Goal: Information Seeking & Learning: Find specific fact

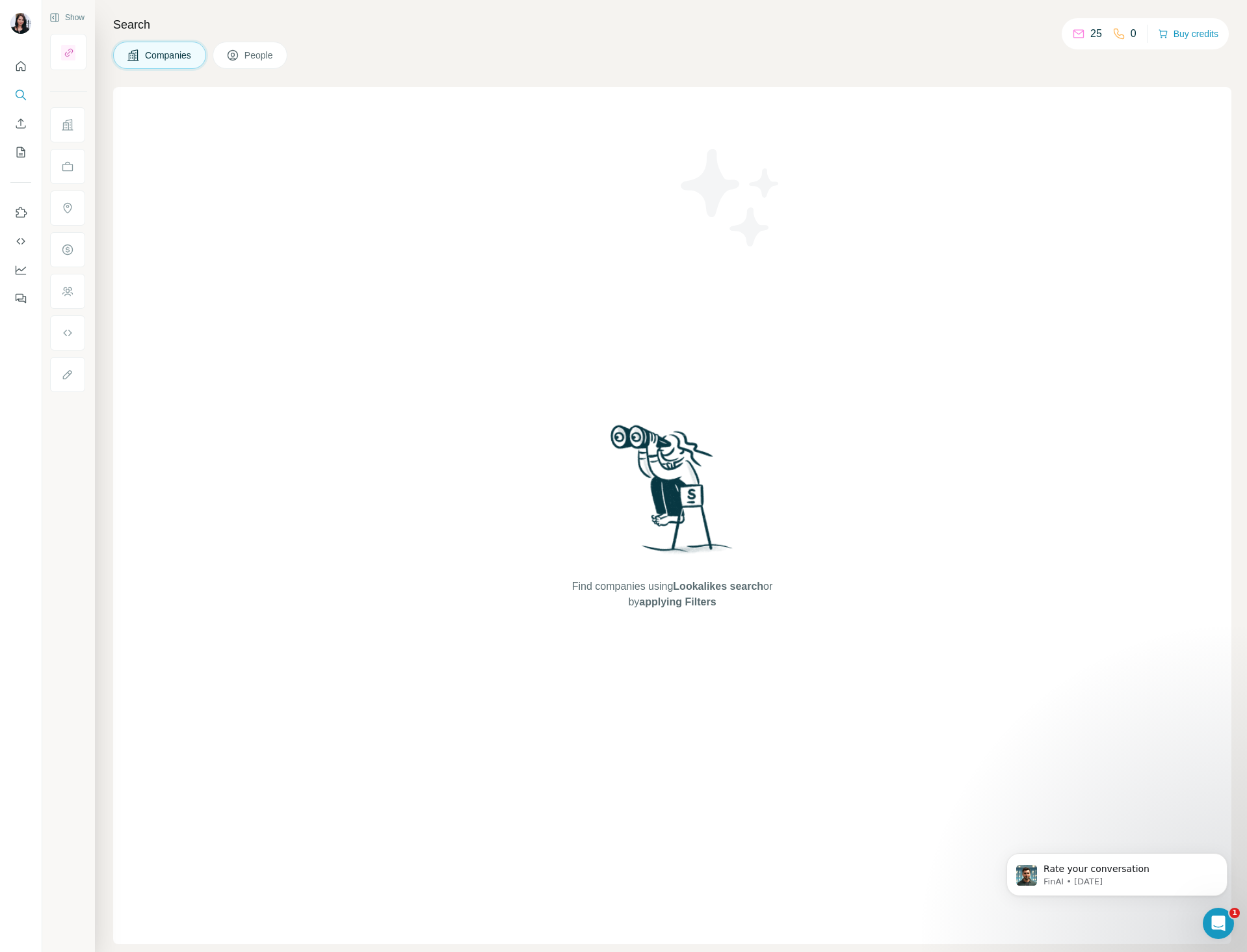
click at [334, 371] on div "Find companies using Lookalikes search or by applying Filters" at bounding box center [672, 516] width 1119 height 857
click at [30, 106] on nav at bounding box center [21, 109] width 21 height 109
click at [17, 90] on icon "Search" at bounding box center [21, 95] width 13 height 13
click at [21, 147] on icon "My lists" at bounding box center [22, 151] width 7 height 9
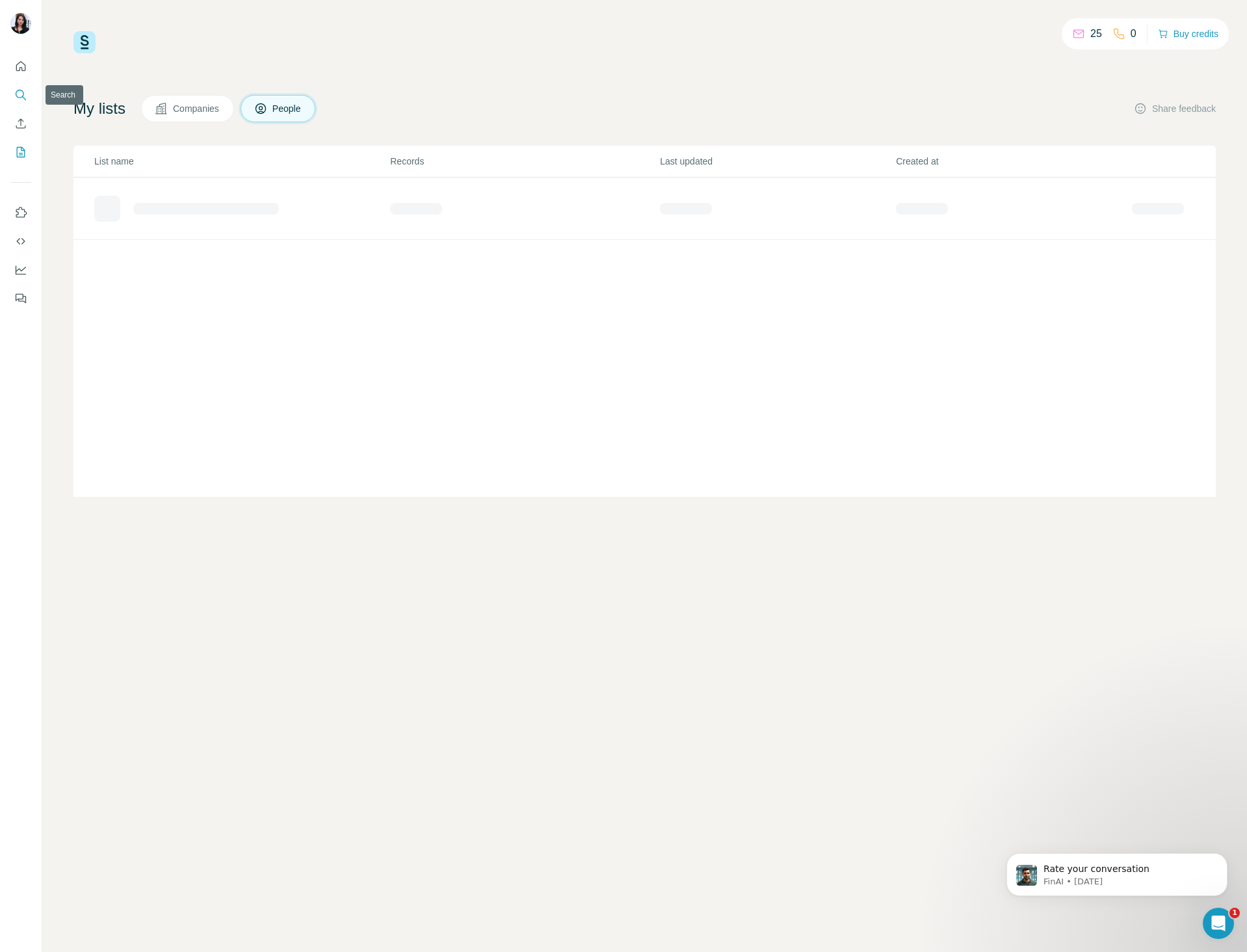
click at [24, 92] on icon "Search" at bounding box center [21, 95] width 13 height 13
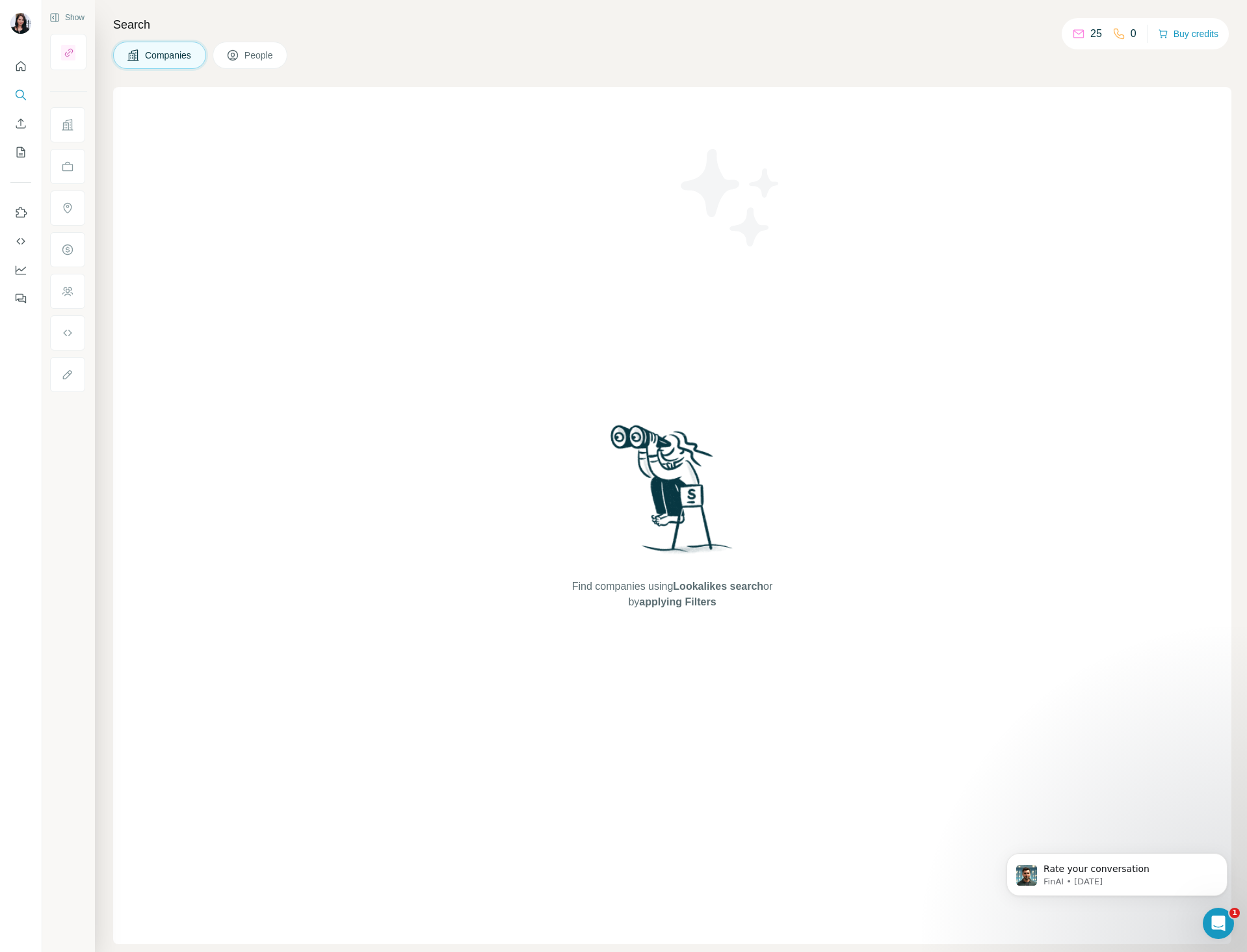
click at [164, 54] on span "Companies" at bounding box center [169, 56] width 48 height 13
click at [257, 54] on span "People" at bounding box center [259, 56] width 30 height 13
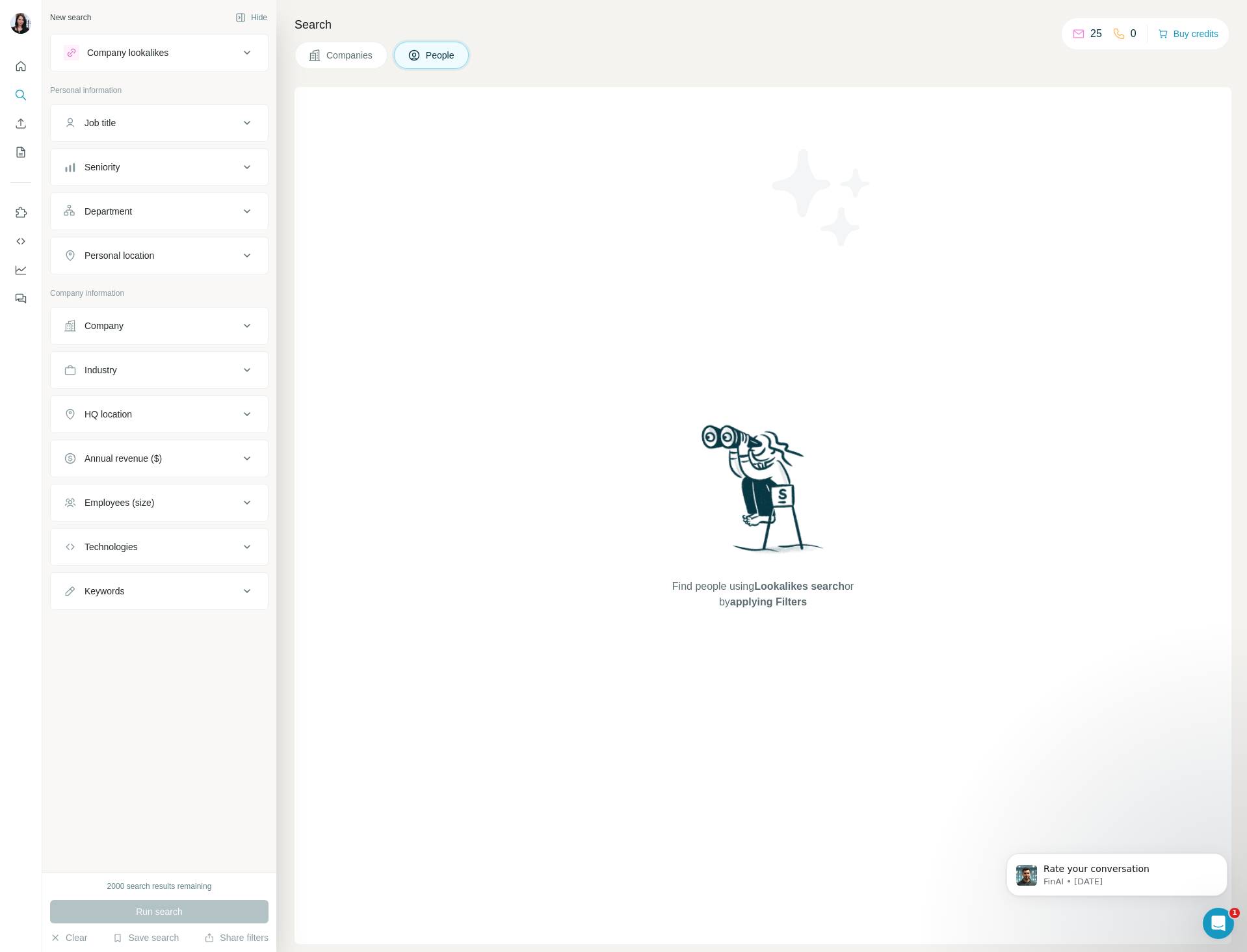
click at [578, 95] on div "Find people using Lookalikes search or by applying Filters" at bounding box center [763, 516] width 937 height 857
click at [132, 114] on button "Job title" at bounding box center [159, 123] width 218 height 32
click at [132, 114] on button "Job title" at bounding box center [159, 126] width 218 height 36
click at [160, 325] on div "Company" at bounding box center [150, 326] width 175 height 13
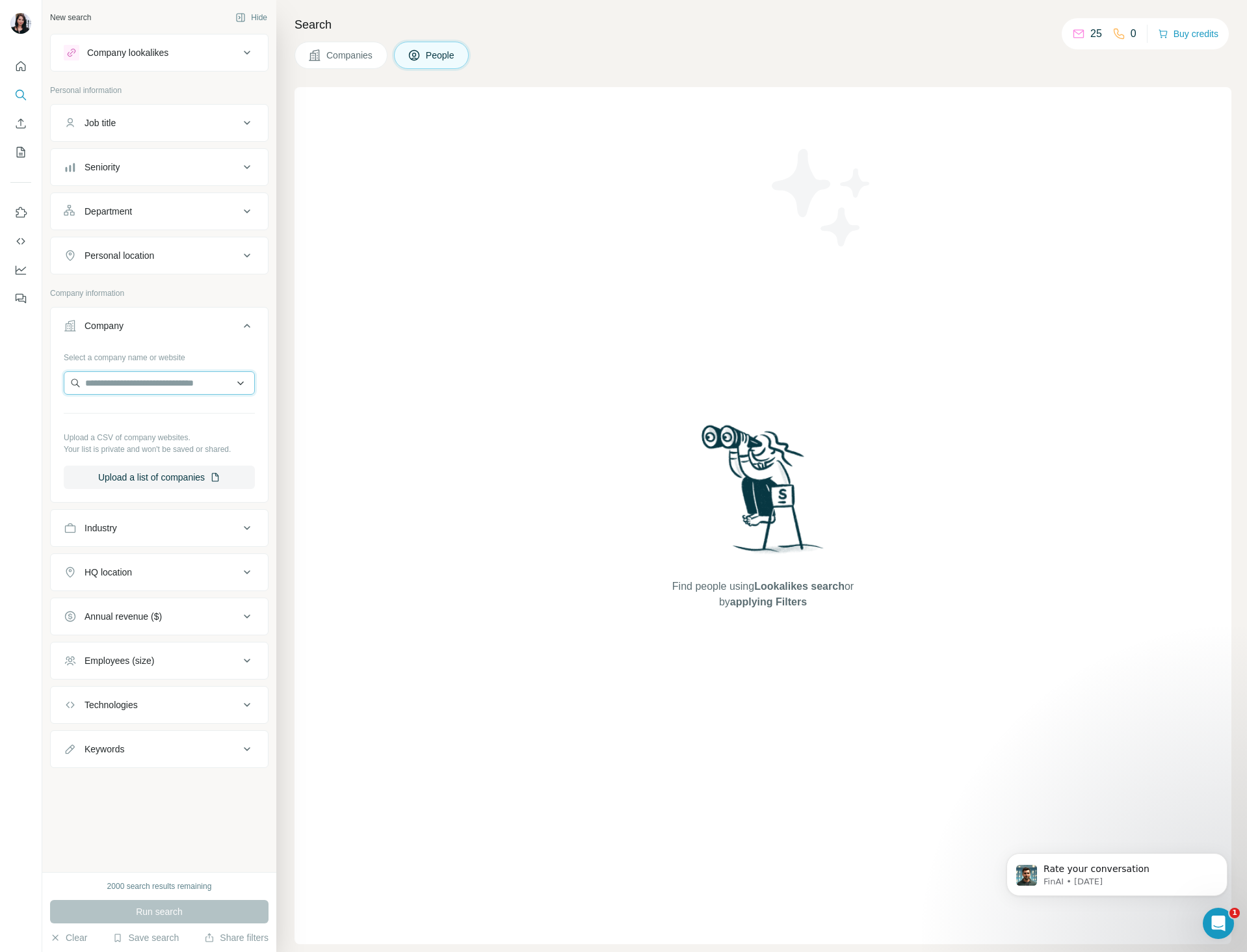
click at [164, 390] on input "text" at bounding box center [158, 383] width 191 height 23
click at [192, 354] on div "Select a company name or website" at bounding box center [158, 356] width 191 height 17
click at [238, 321] on div "Company" at bounding box center [150, 326] width 175 height 13
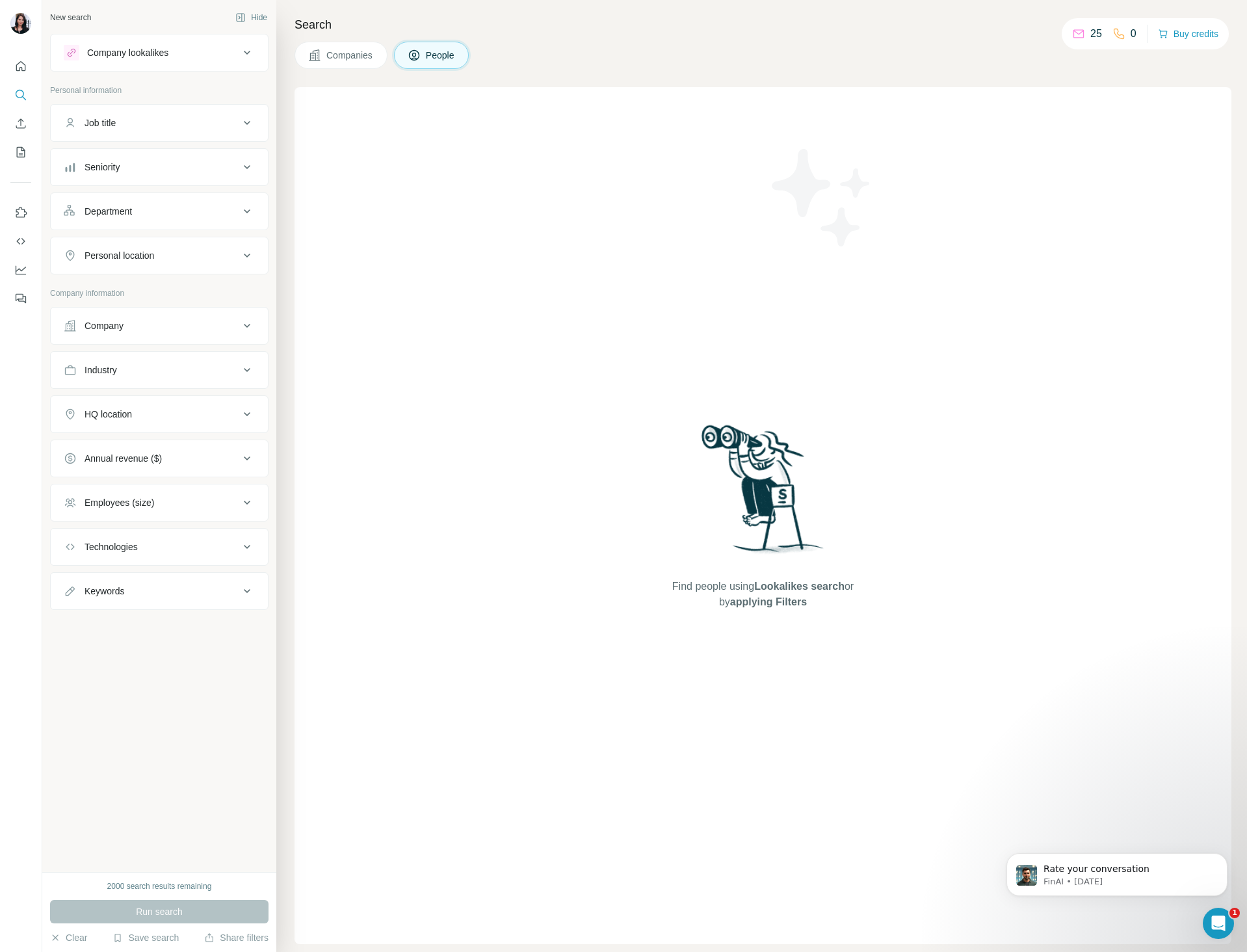
click at [354, 34] on div "Search Companies People Find people using Lookalikes search or by applying Filt…" at bounding box center [761, 476] width 971 height 952
click at [352, 54] on span "Companies" at bounding box center [351, 56] width 48 height 13
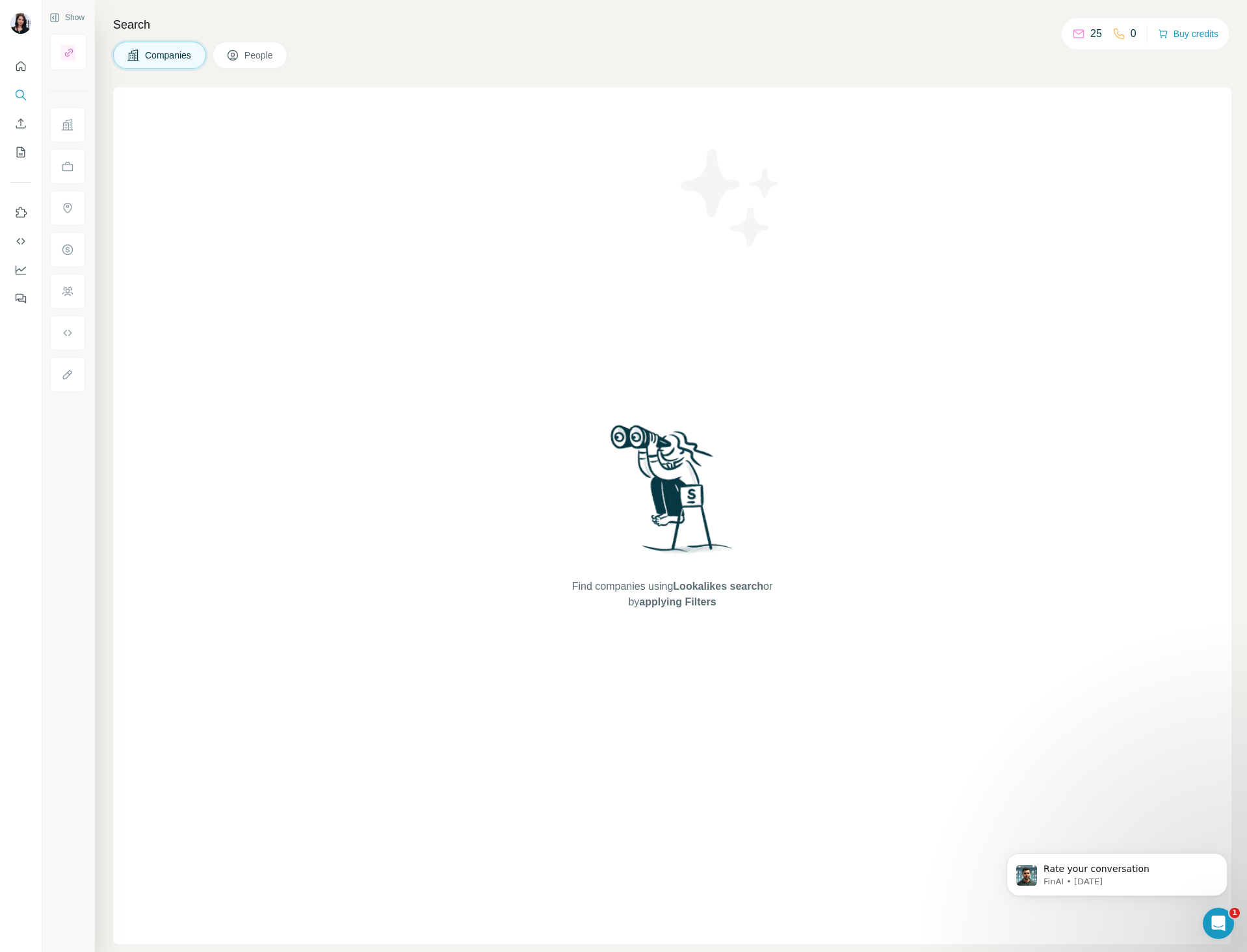
click at [227, 38] on div "Search Companies People Find companies using Lookalikes search or by applying F…" at bounding box center [671, 476] width 1152 height 952
click at [239, 48] on button "People" at bounding box center [250, 55] width 76 height 27
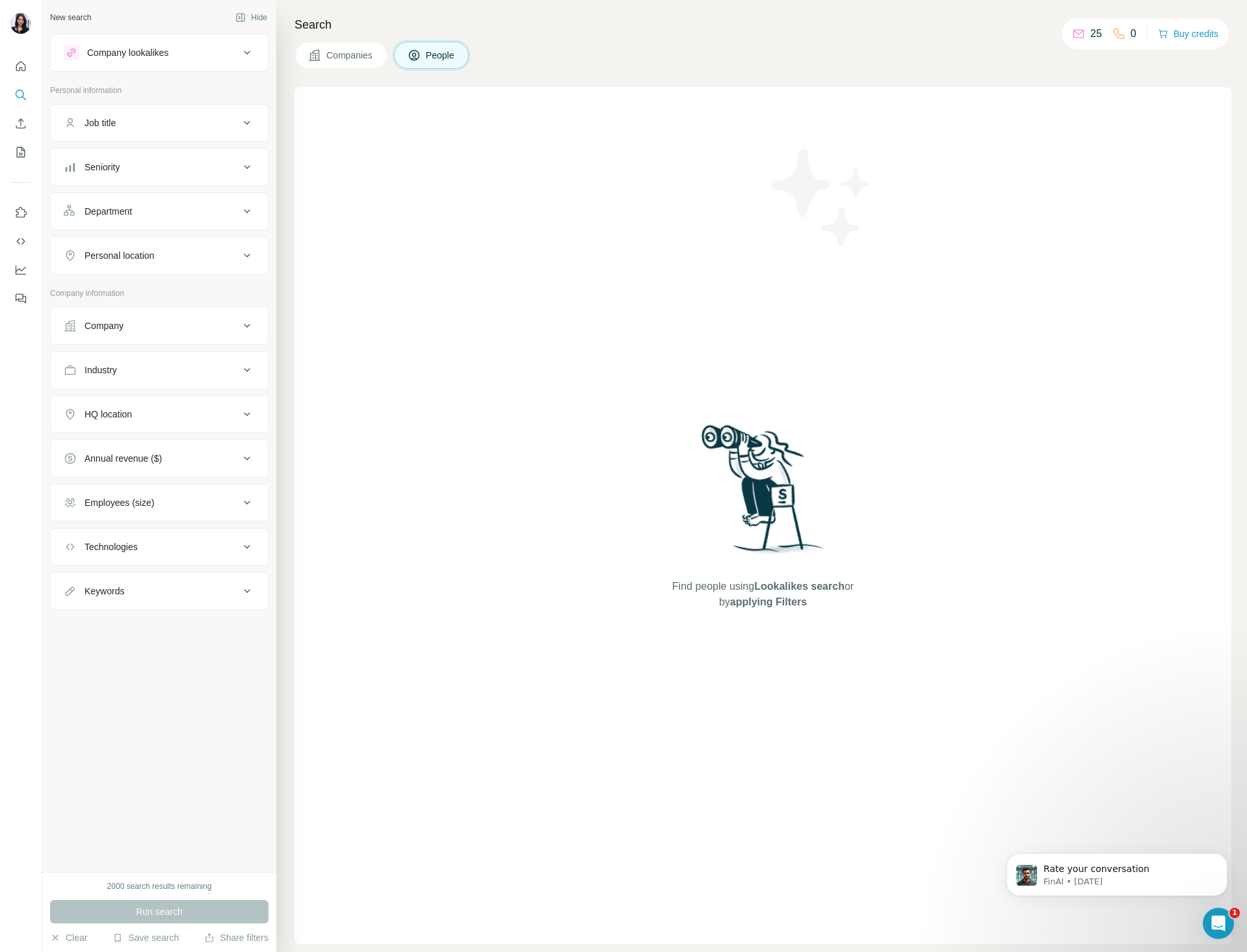
click at [404, 197] on div "Find people using Lookalikes search or by applying Filters" at bounding box center [763, 516] width 937 height 857
click at [207, 49] on div "Company lookalikes" at bounding box center [150, 53] width 175 height 15
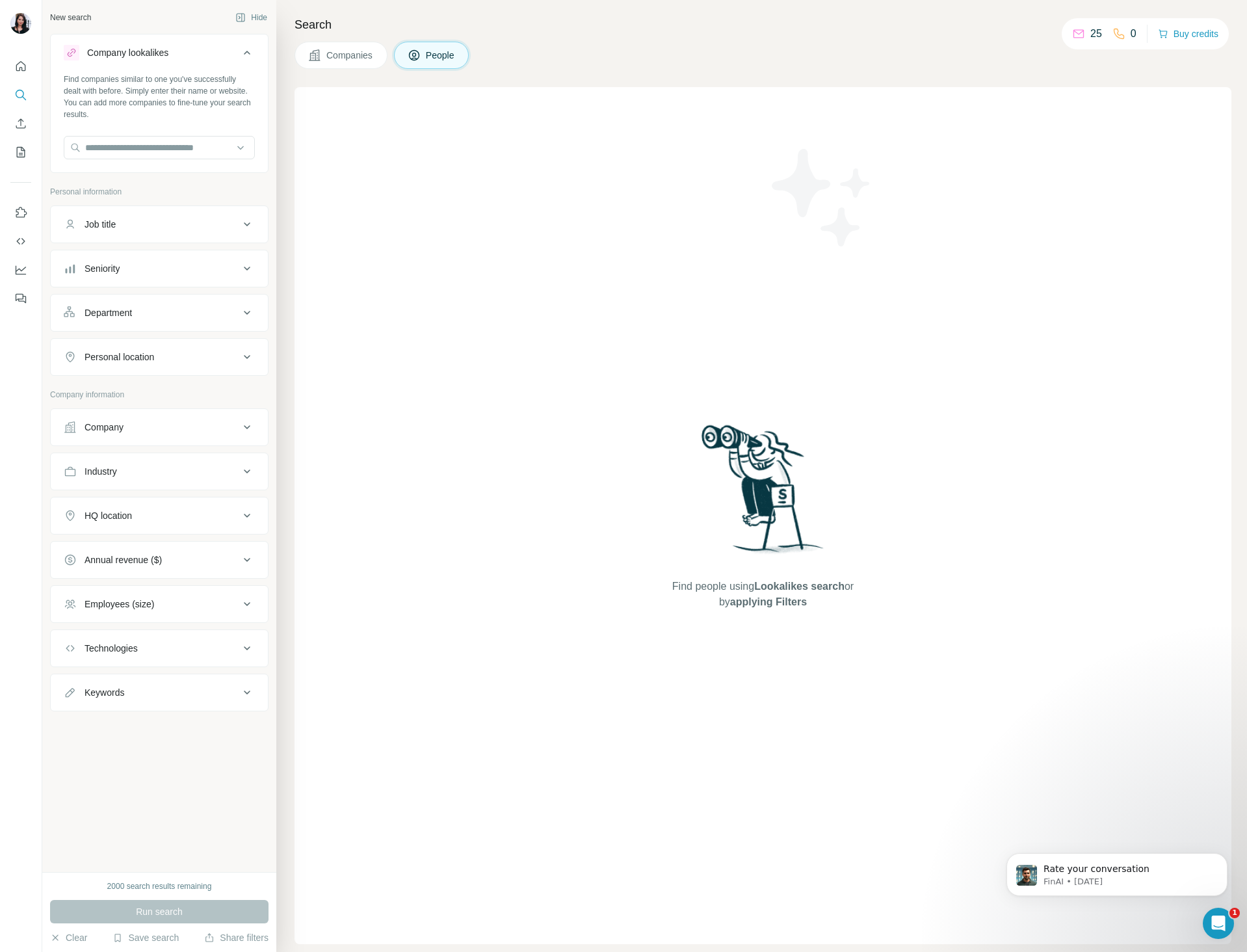
click at [207, 49] on div "Company lookalikes" at bounding box center [150, 53] width 175 height 15
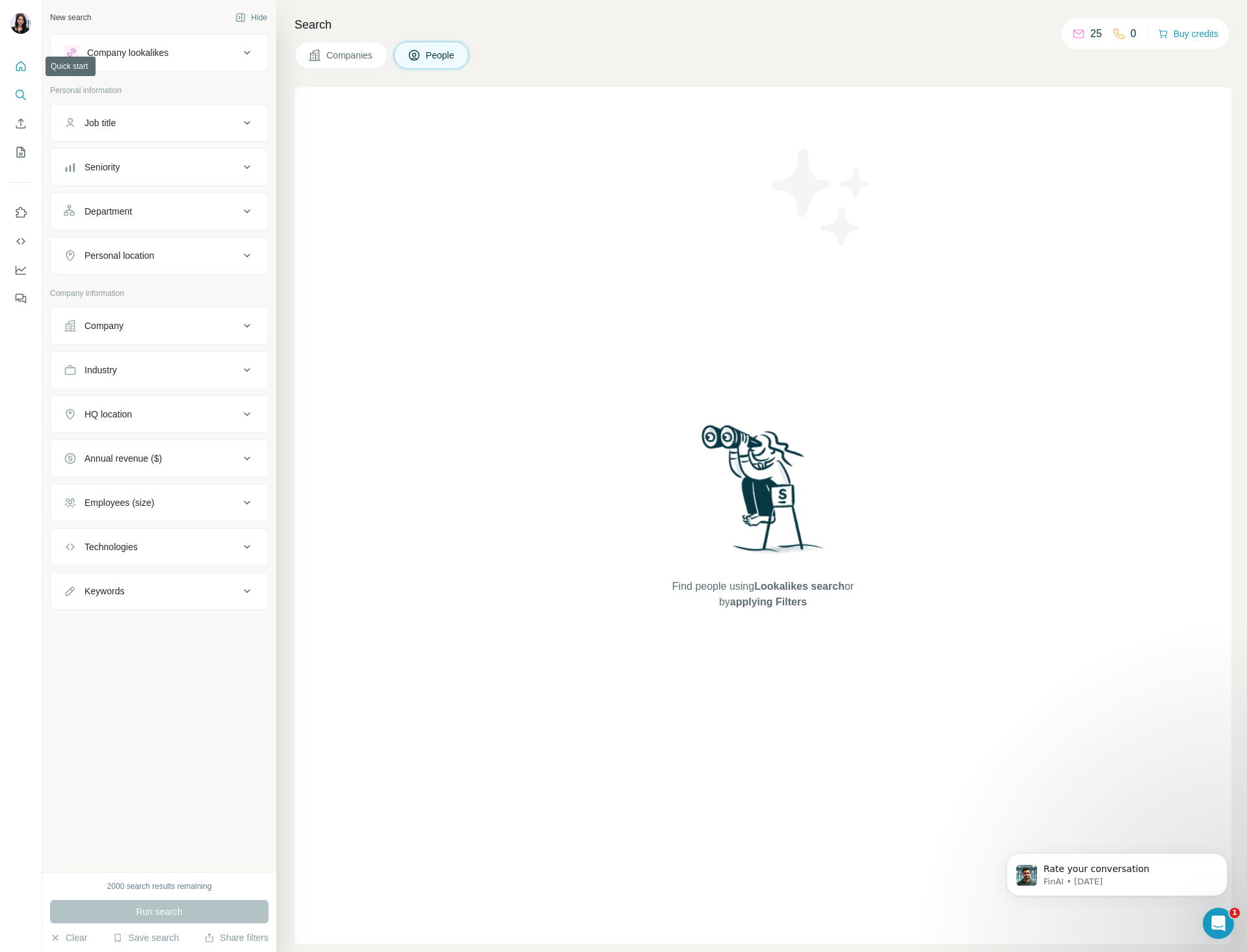
click at [21, 61] on icon "Quick start" at bounding box center [21, 66] width 13 height 13
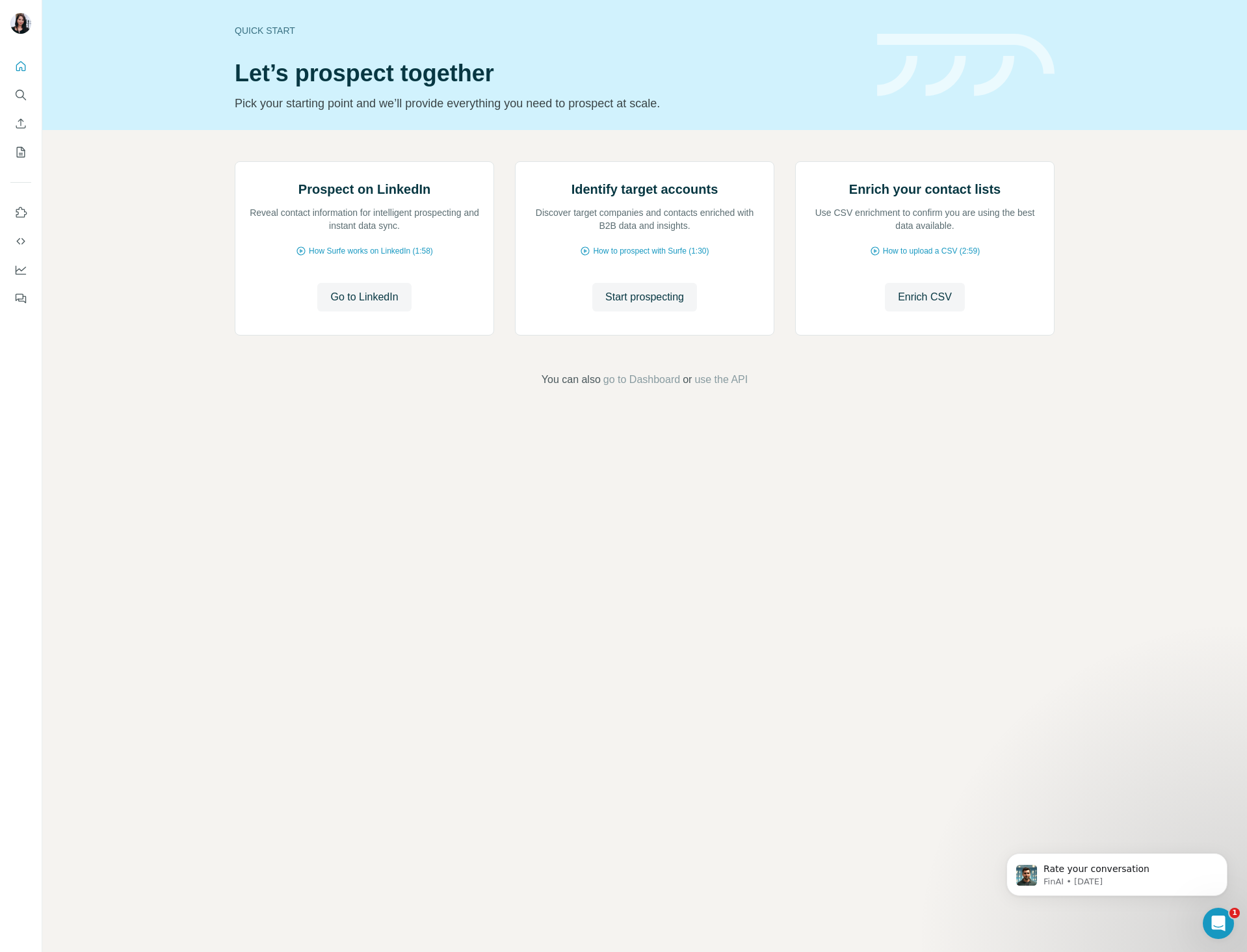
click at [35, 86] on div at bounding box center [20, 178] width 41 height 264
click at [24, 96] on icon "Search" at bounding box center [21, 95] width 13 height 13
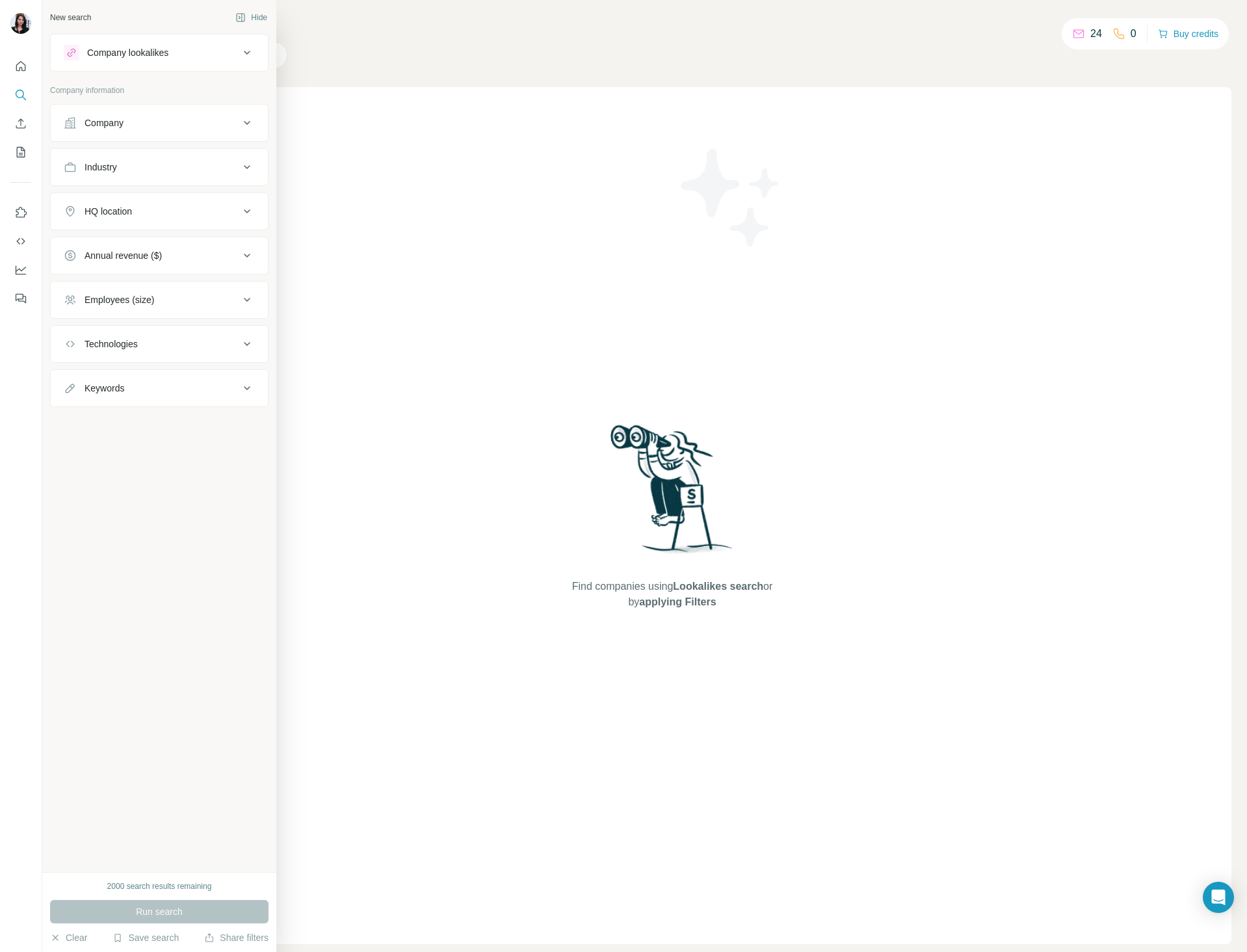
click at [132, 114] on button "Company" at bounding box center [159, 123] width 218 height 32
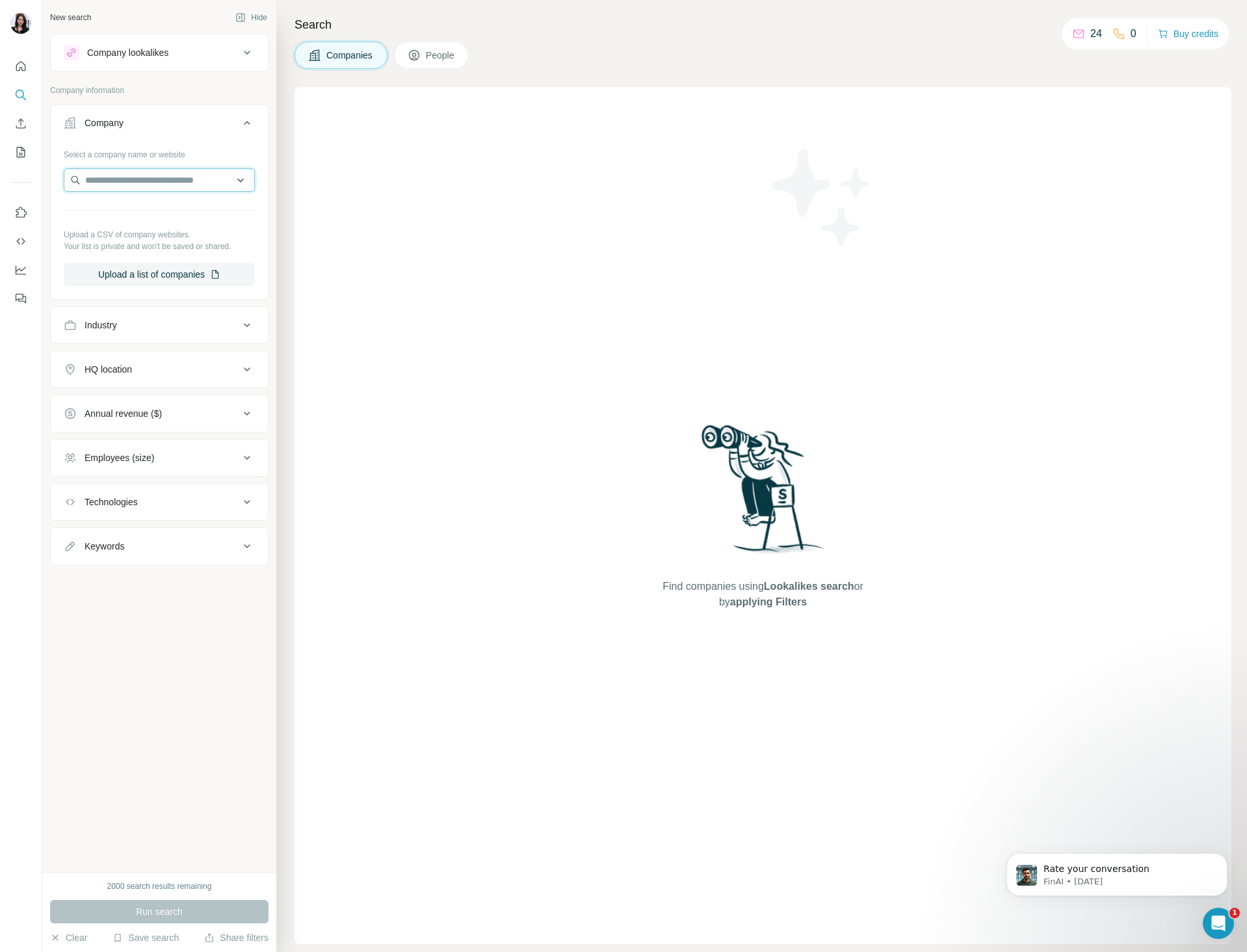
click at [147, 185] on input "text" at bounding box center [158, 180] width 191 height 23
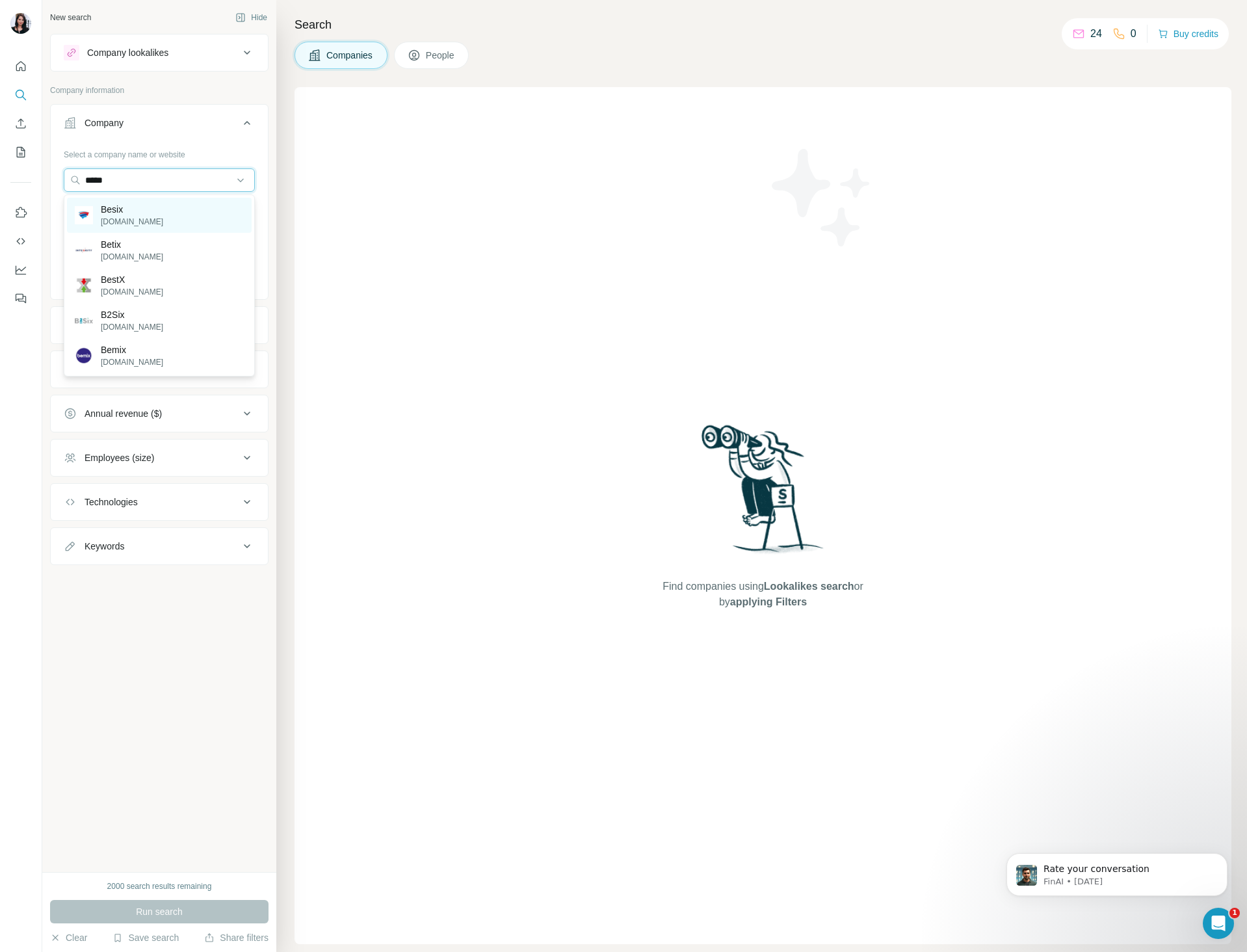
type input "*****"
click at [141, 219] on div "Besix [DOMAIN_NAME]" at bounding box center [159, 215] width 185 height 35
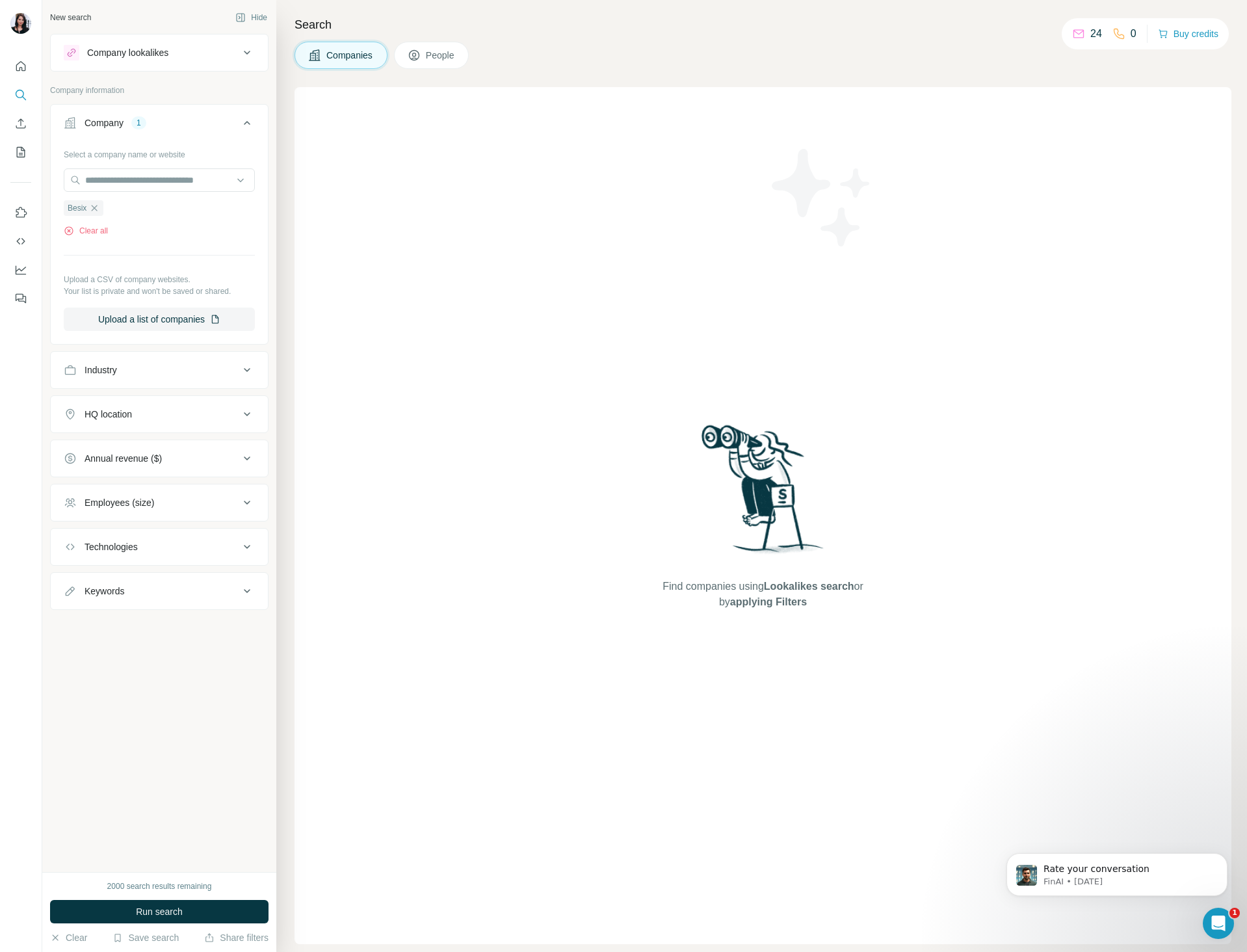
click at [404, 42] on button "People" at bounding box center [431, 55] width 76 height 27
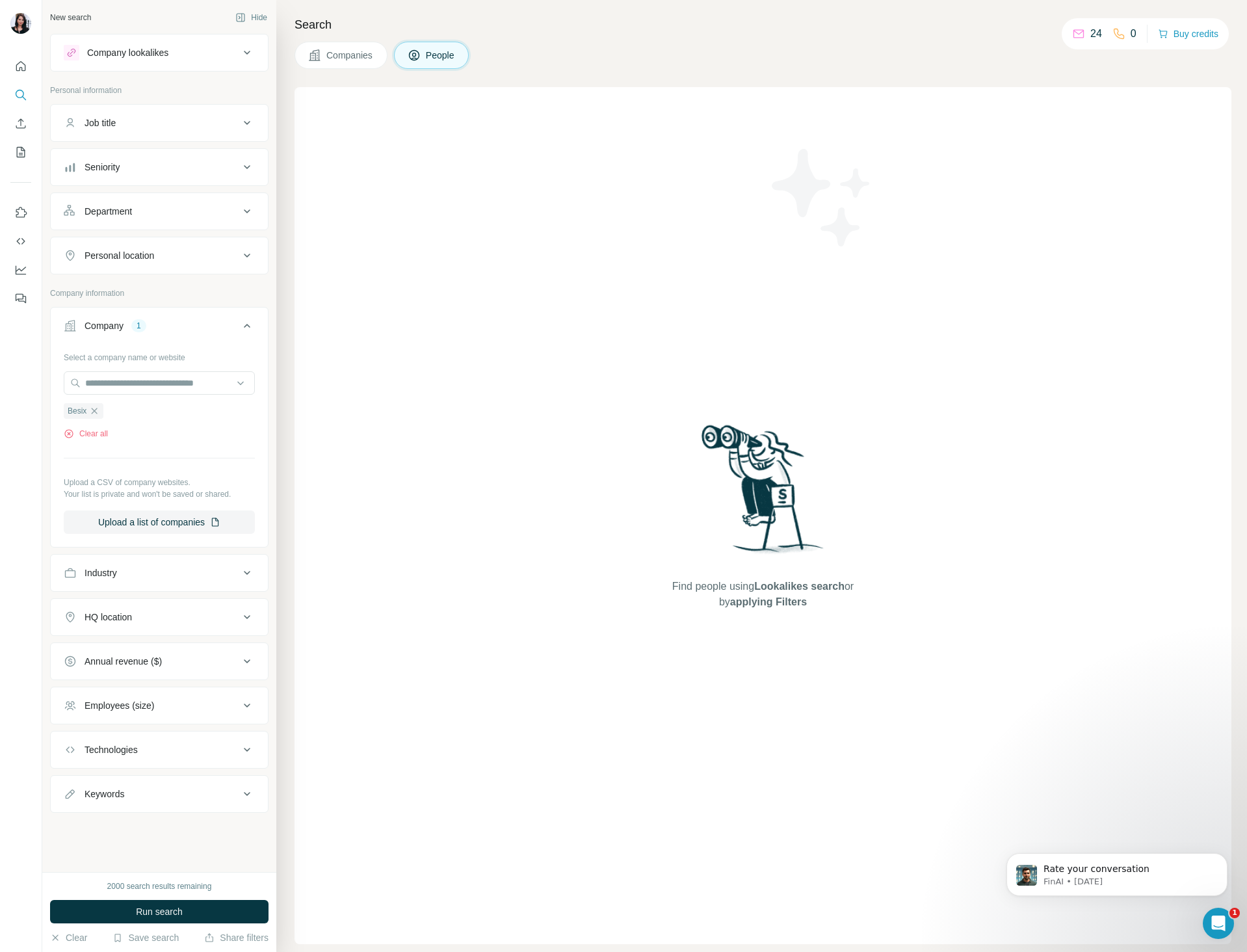
click at [138, 806] on button "Keywords" at bounding box center [159, 794] width 218 height 32
click at [134, 833] on input "text" at bounding box center [146, 826] width 165 height 23
type input "*******"
click at [130, 903] on button "Run search" at bounding box center [159, 912] width 219 height 23
click at [109, 855] on div "[PERSON_NAME]" at bounding box center [105, 856] width 85 height 15
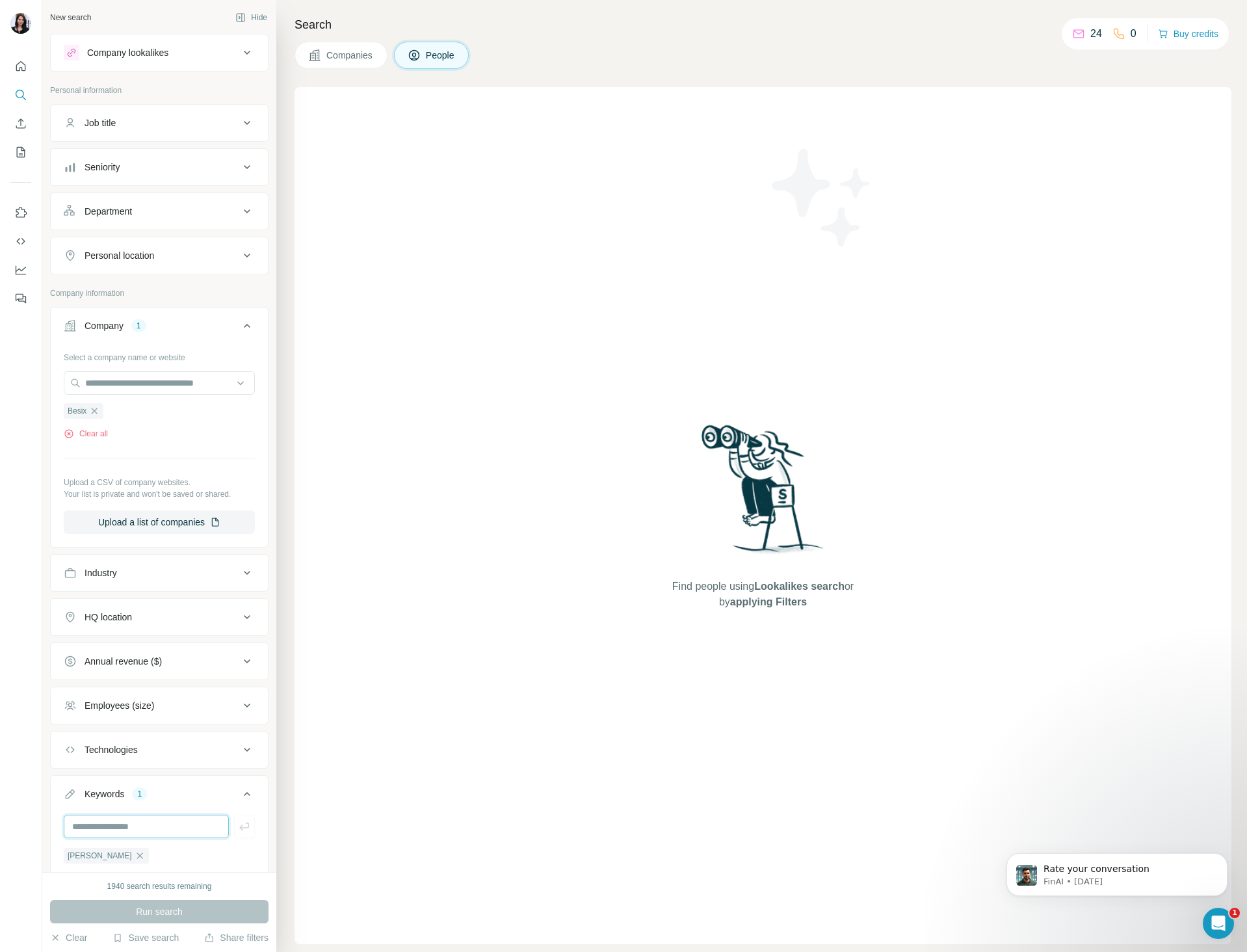
click at [127, 826] on input "text" at bounding box center [146, 826] width 165 height 23
type input "**********"
click at [242, 831] on button "button" at bounding box center [244, 826] width 21 height 23
click at [214, 916] on button "Run search" at bounding box center [159, 912] width 219 height 23
click at [159, 873] on icon "button" at bounding box center [153, 878] width 11 height 11
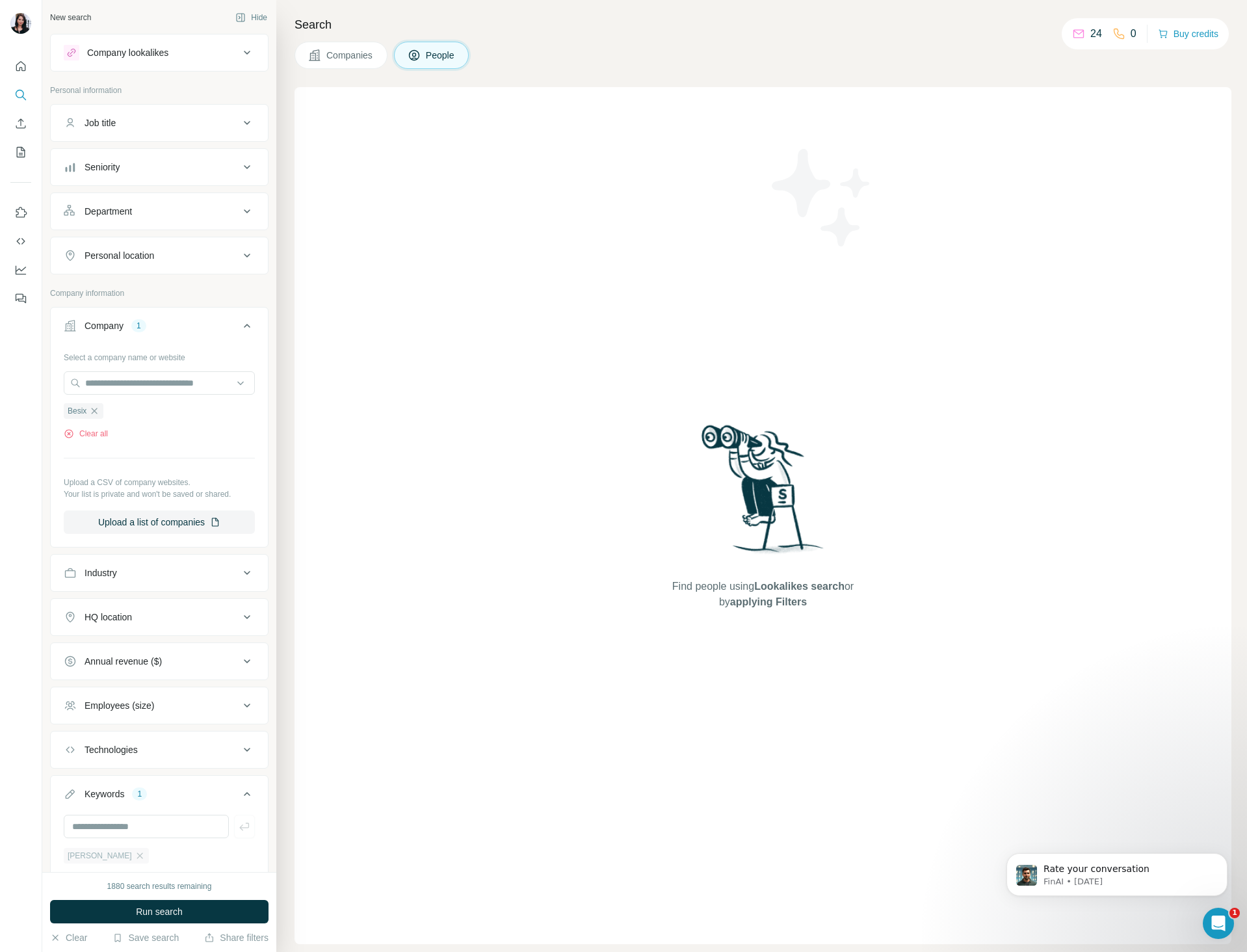
click at [88, 853] on span "[PERSON_NAME]" at bounding box center [100, 856] width 64 height 12
click at [97, 857] on div "[PERSON_NAME]" at bounding box center [105, 856] width 85 height 15
click at [134, 855] on icon "button" at bounding box center [139, 856] width 11 height 11
